Goal: Transaction & Acquisition: Book appointment/travel/reservation

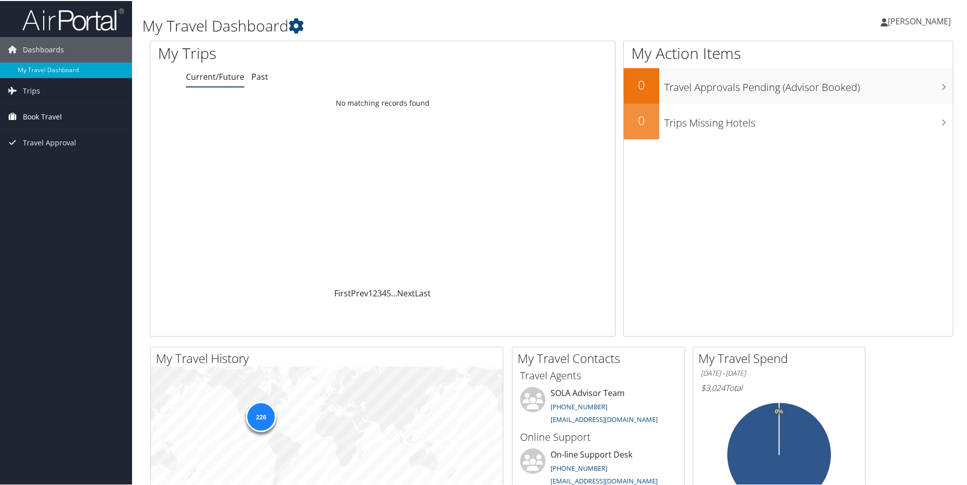
click at [47, 113] on span "Book Travel" at bounding box center [42, 115] width 39 height 25
click at [87, 149] on link "Book/Manage Online Trips" at bounding box center [66, 151] width 132 height 15
